Goal: Entertainment & Leisure: Consume media (video, audio)

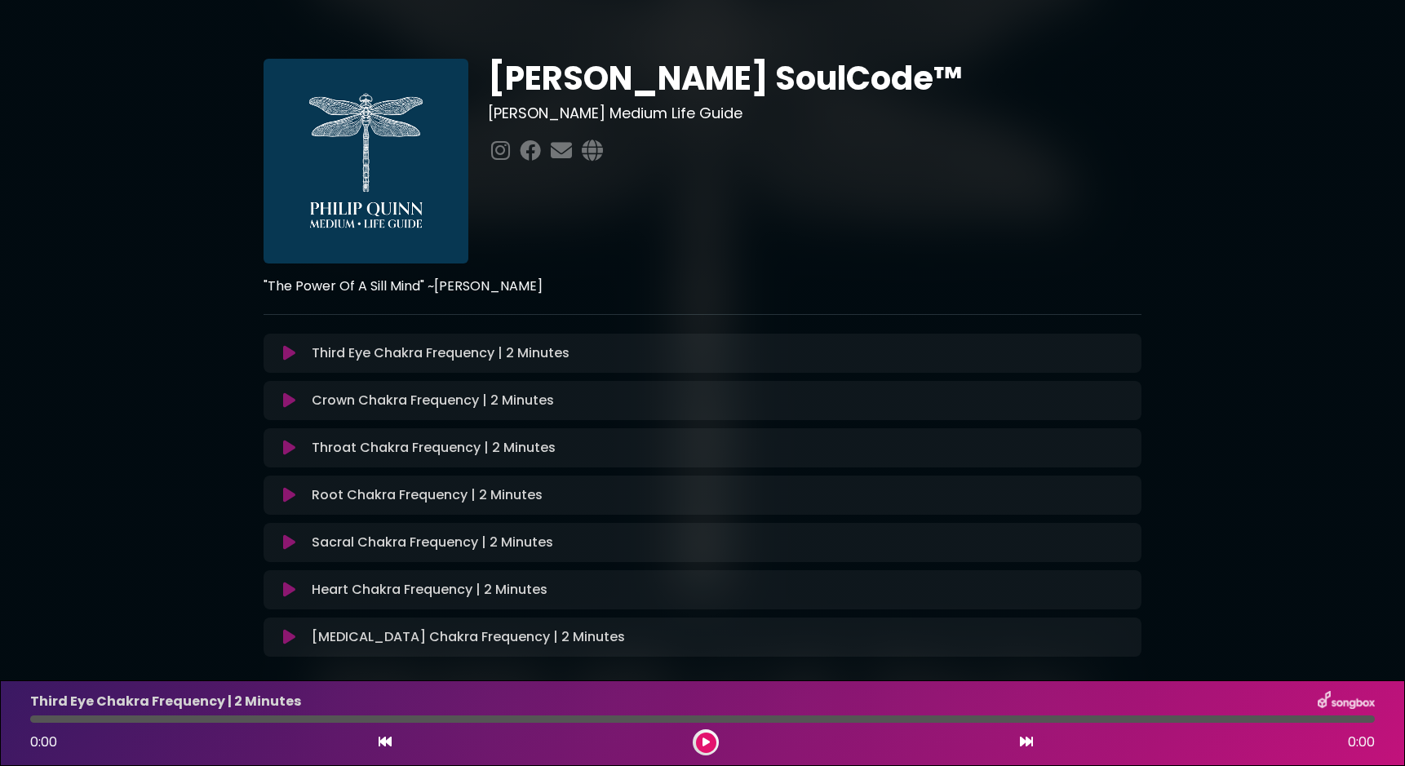
click at [703, 746] on icon at bounding box center [706, 743] width 7 height 10
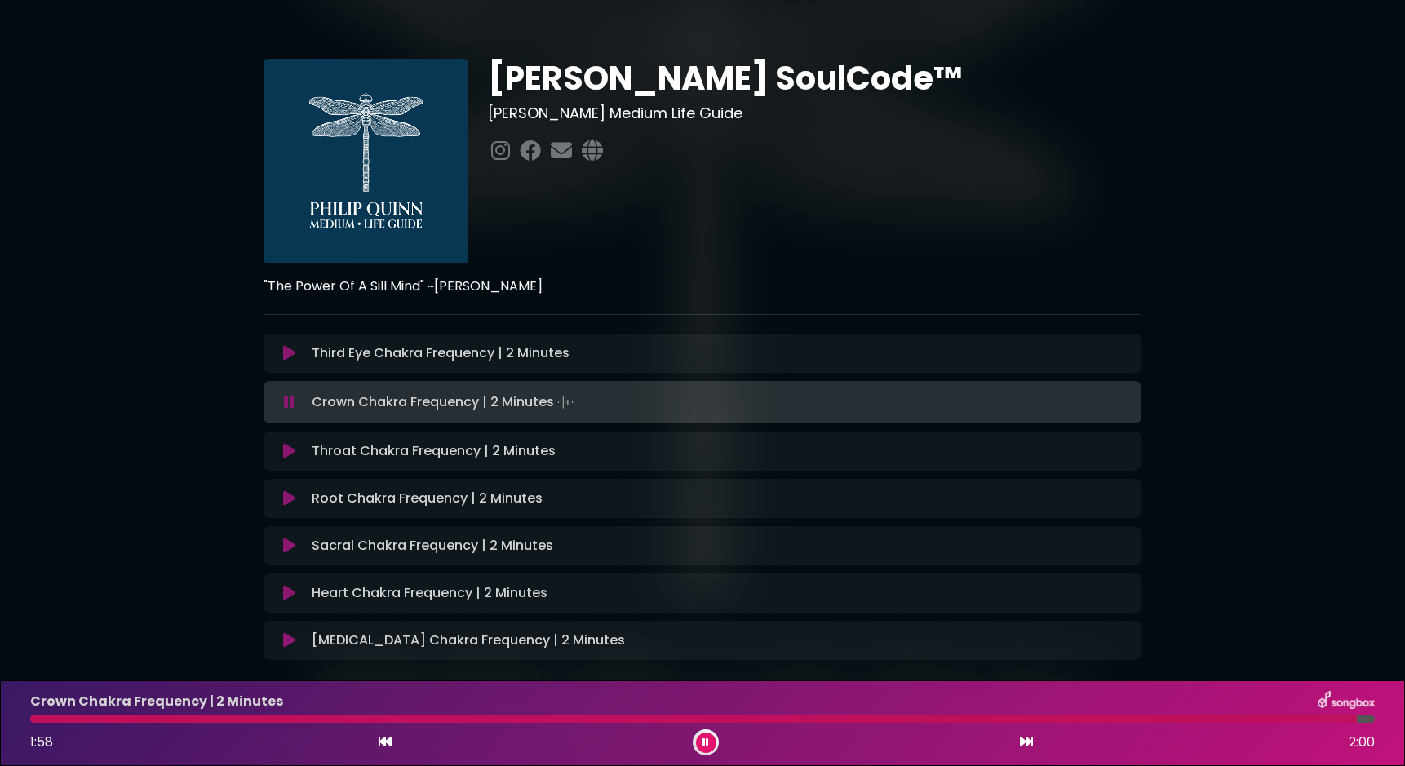
click at [859, 236] on div "[PERSON_NAME] SoulCode™ [PERSON_NAME] Medium Life Guide" at bounding box center [814, 161] width 673 height 205
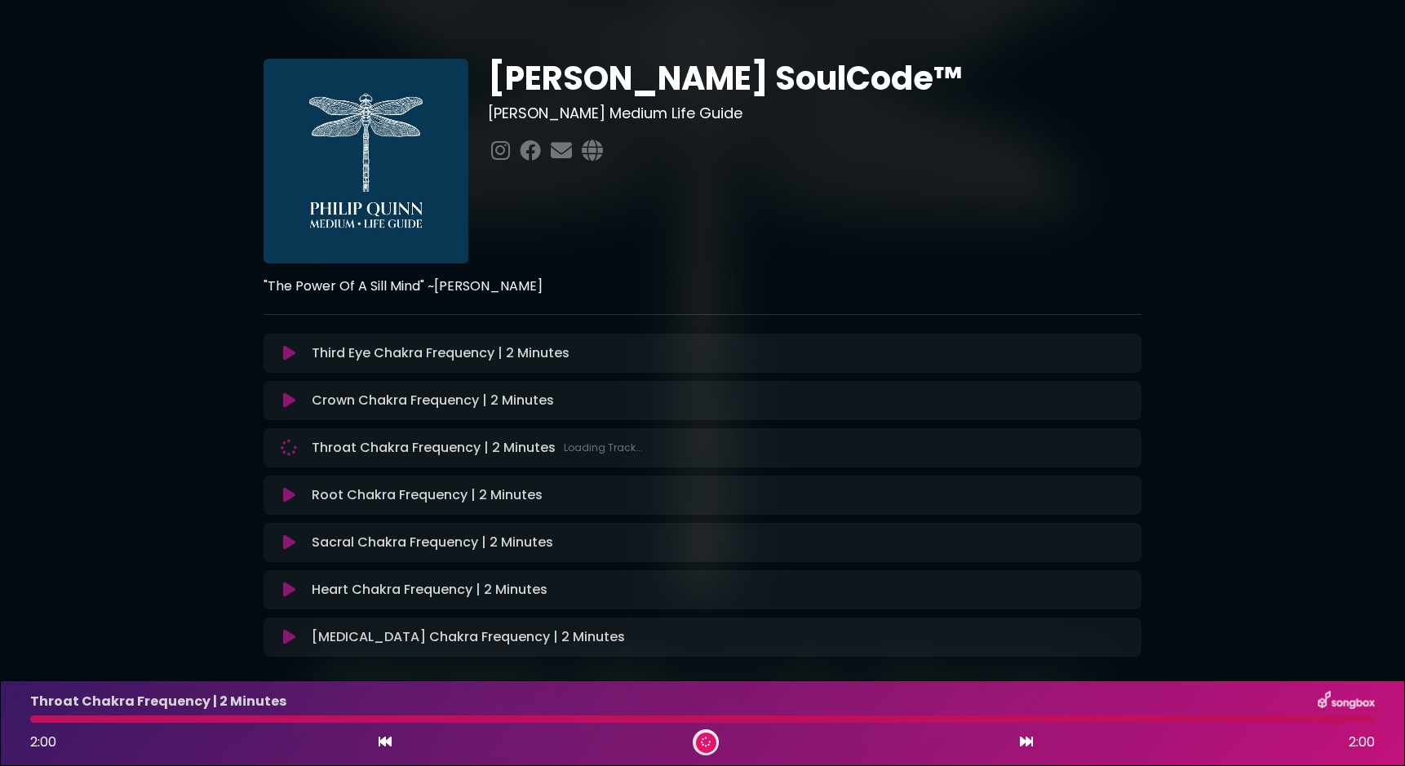
click at [859, 236] on div "[PERSON_NAME] SoulCode™ [PERSON_NAME] Medium Life Guide" at bounding box center [814, 161] width 673 height 205
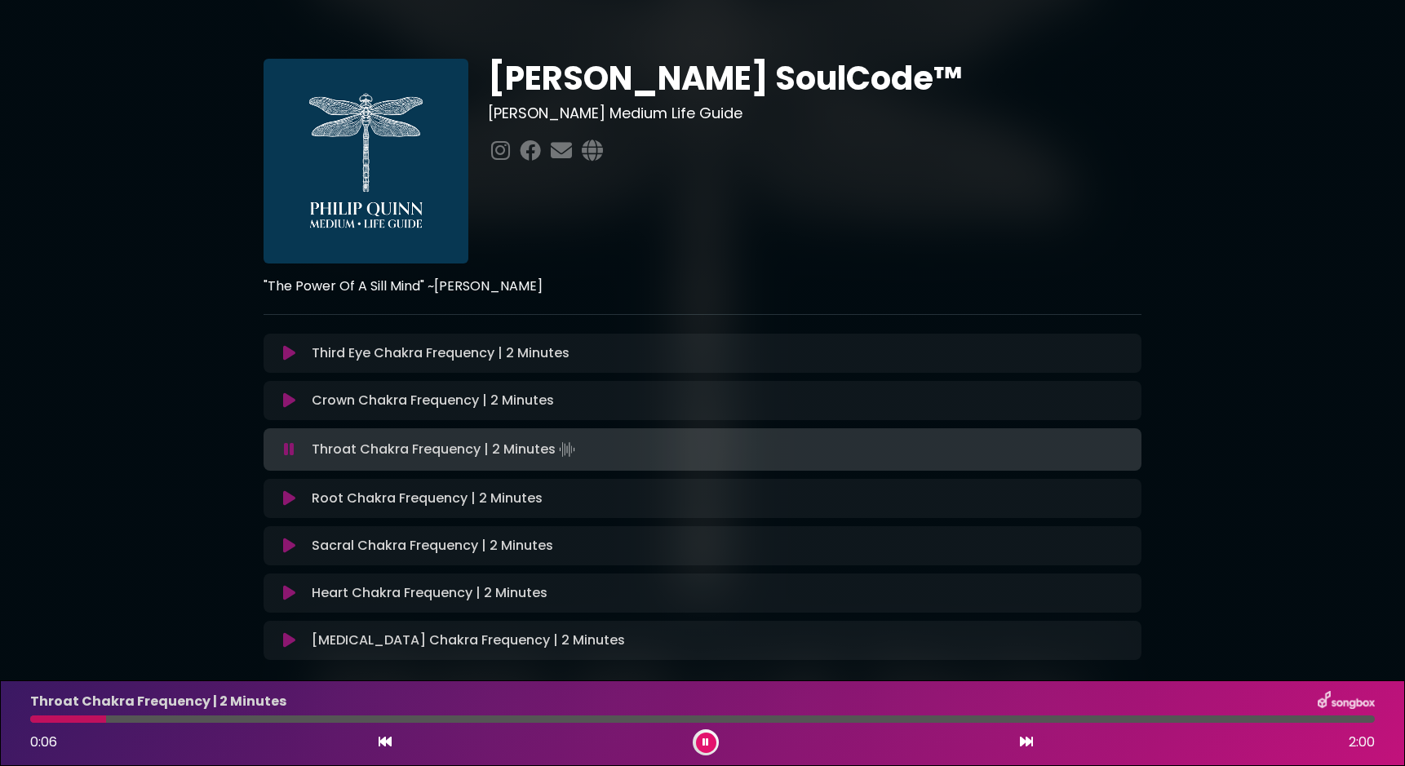
click at [625, 410] on div "Crown Chakra Frequency | 2 Minutes Loading Track..." at bounding box center [718, 401] width 827 height 20
click at [837, 242] on div "[PERSON_NAME] SoulCode™ [PERSON_NAME] Medium Life Guide" at bounding box center [814, 161] width 673 height 205
click at [284, 399] on icon at bounding box center [289, 401] width 12 height 16
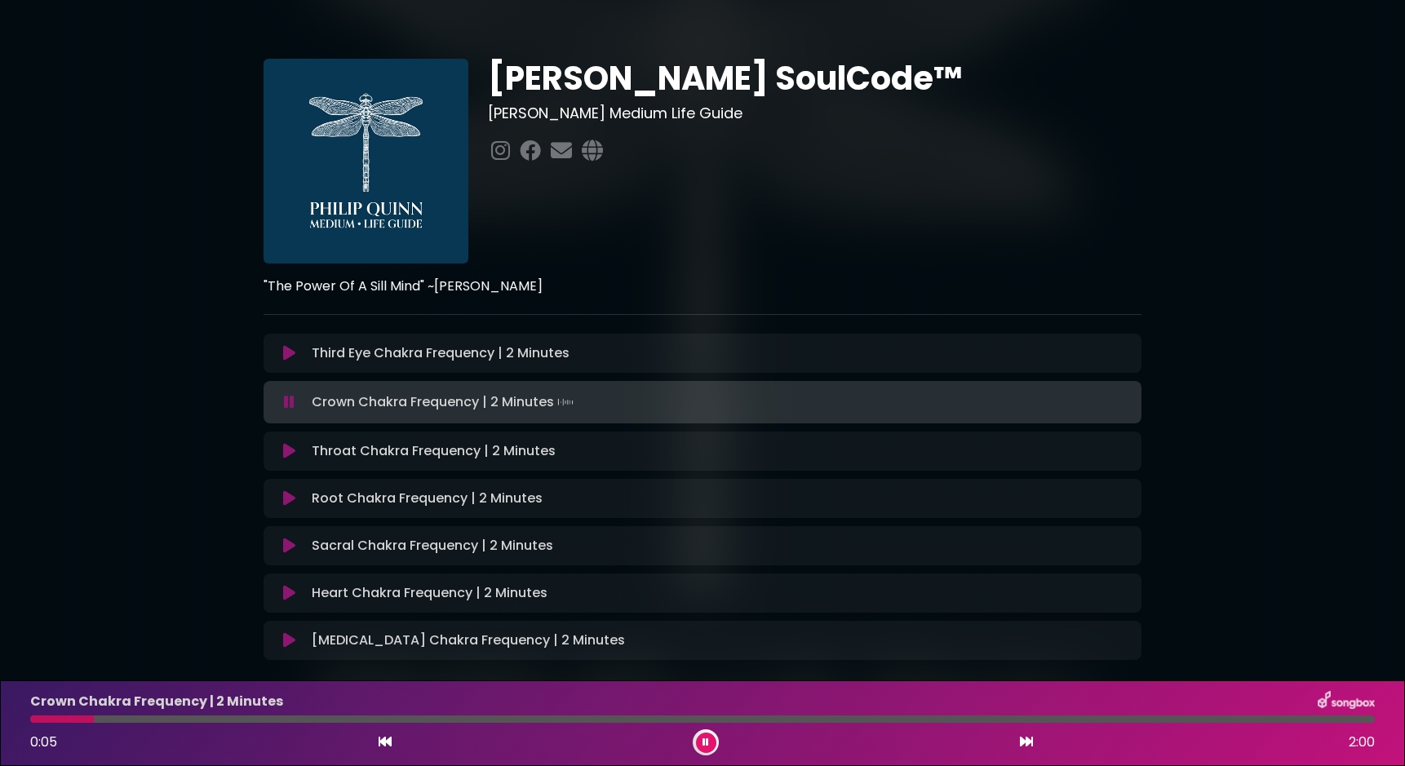
drag, startPoint x: 51, startPoint y: 726, endPoint x: 170, endPoint y: 744, distance: 120.4
click at [170, 744] on div "Crown Chakra Frequency | 2 Minutes 0:05 2:00" at bounding box center [702, 723] width 1365 height 64
click at [1026, 743] on icon at bounding box center [1026, 741] width 13 height 13
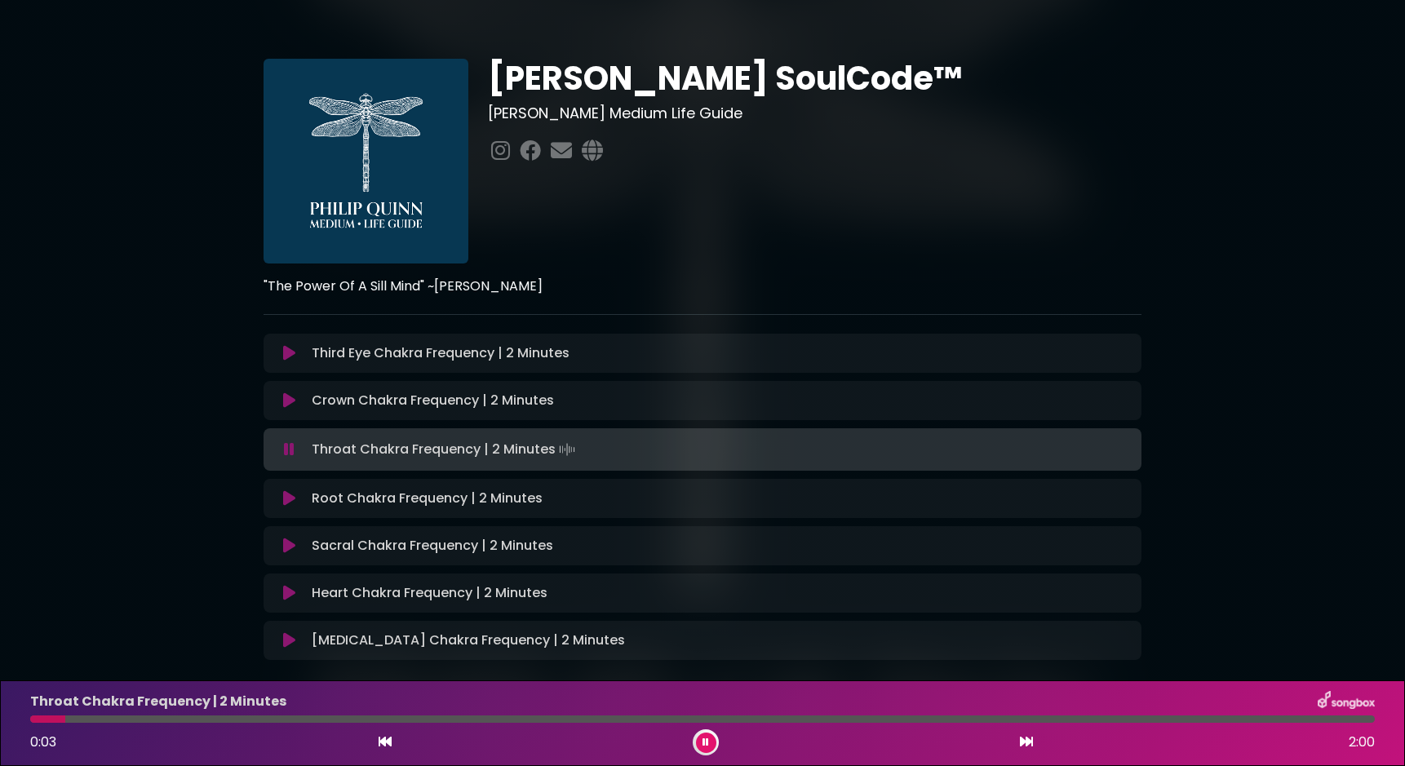
click at [282, 403] on button at bounding box center [289, 401] width 32 height 16
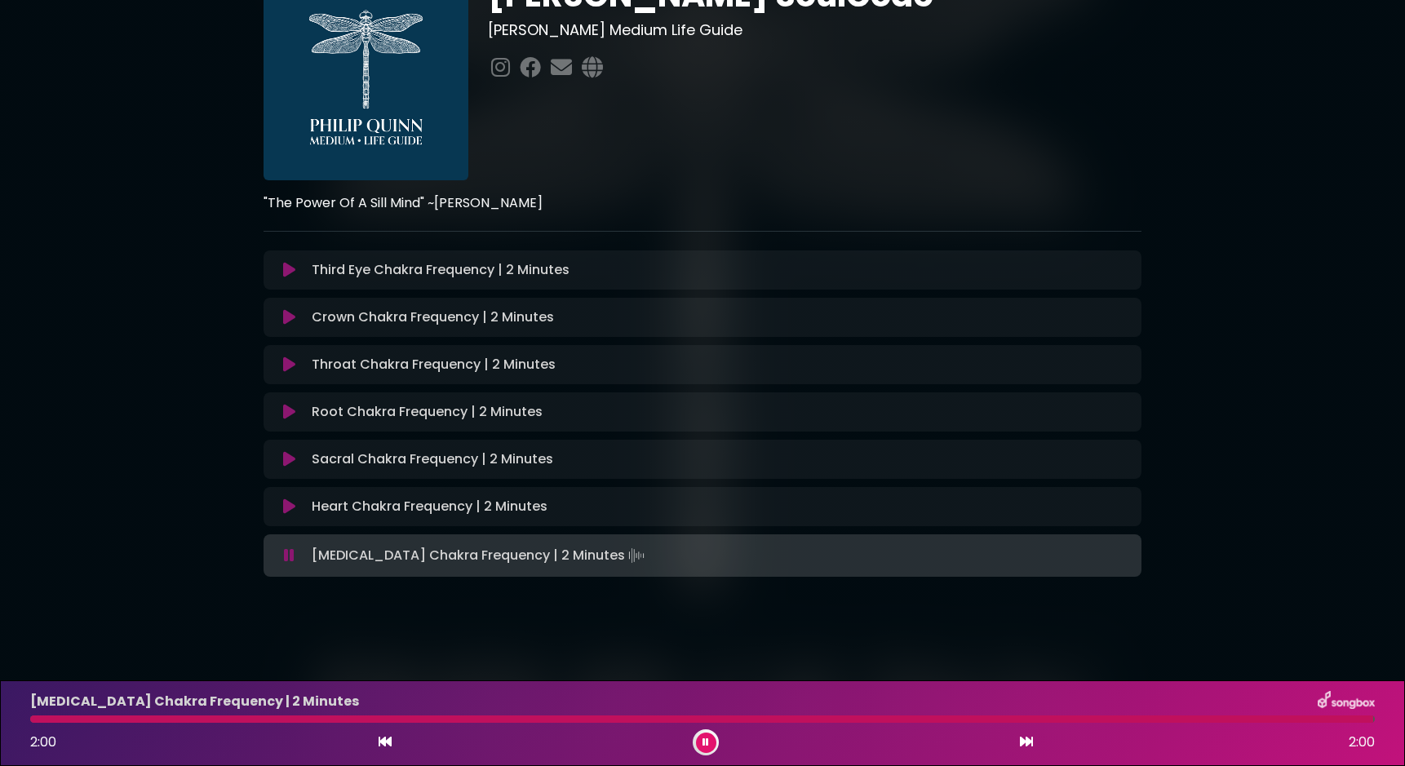
scroll to position [80, 0]
